Goal: Task Accomplishment & Management: Use online tool/utility

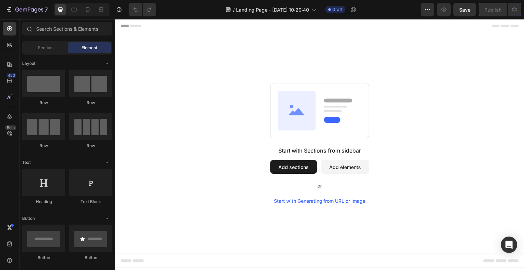
click at [329, 203] on div "Start with Generating from URL or image" at bounding box center [320, 200] width 92 height 5
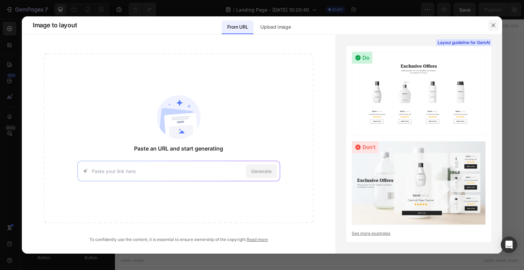
click at [491, 27] on icon "button" at bounding box center [492, 25] width 5 height 5
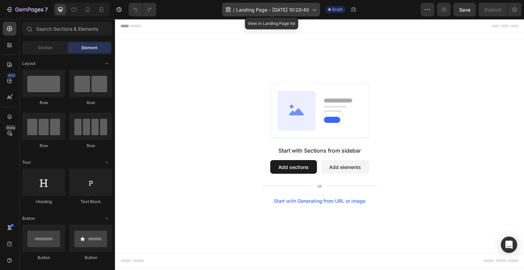
click at [309, 11] on span "Landing Page - [DATE] 10:20:40" at bounding box center [272, 9] width 73 height 7
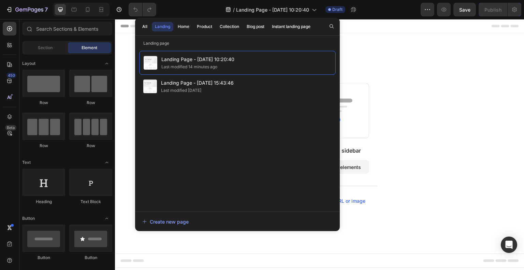
click at [382, 25] on div "Header" at bounding box center [319, 26] width 398 height 14
click at [362, 26] on div "Header" at bounding box center [319, 26] width 398 height 14
click at [317, 8] on icon at bounding box center [313, 9] width 7 height 7
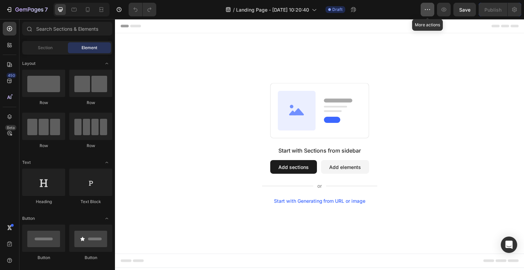
click at [424, 15] on button "button" at bounding box center [427, 10] width 14 height 14
drag, startPoint x: 125, startPoint y: 28, endPoint x: 180, endPoint y: 91, distance: 83.6
click at [180, 91] on div "Start with Sections from sidebar Add sections Add elements Start with Generatin…" at bounding box center [319, 143] width 360 height 121
click at [9, 30] on icon at bounding box center [9, 28] width 7 height 7
click at [287, 170] on button "Add sections" at bounding box center [293, 167] width 47 height 14
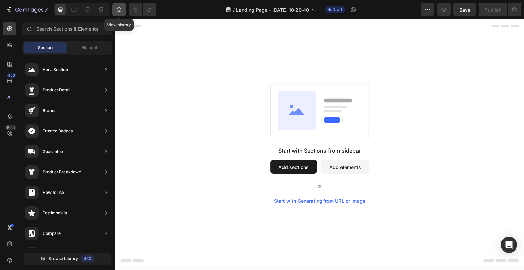
click at [117, 12] on icon "button" at bounding box center [119, 9] width 7 height 7
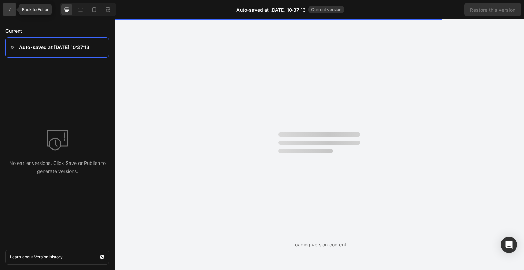
click at [14, 10] on div at bounding box center [10, 10] width 14 height 14
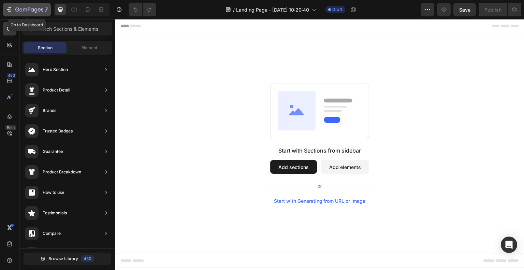
click at [8, 10] on icon "button" at bounding box center [9, 9] width 7 height 7
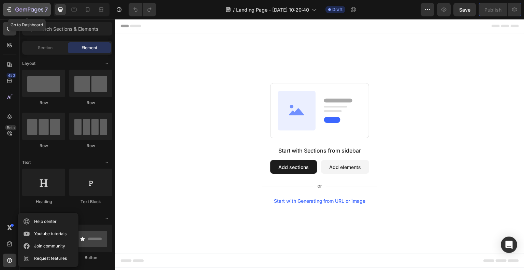
click at [9, 12] on icon "button" at bounding box center [10, 9] width 3 height 5
